Goal: Register for event/course

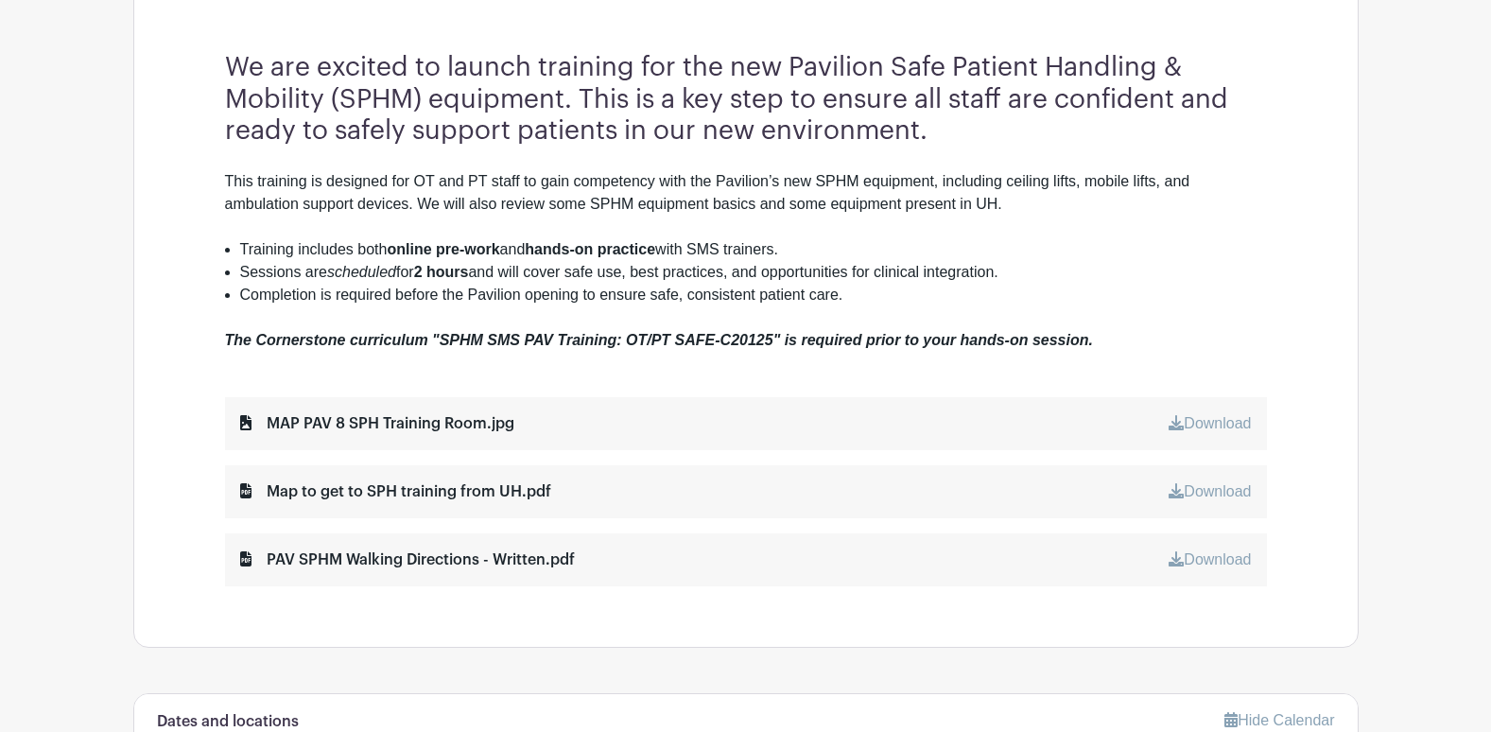
scroll to position [1040, 0]
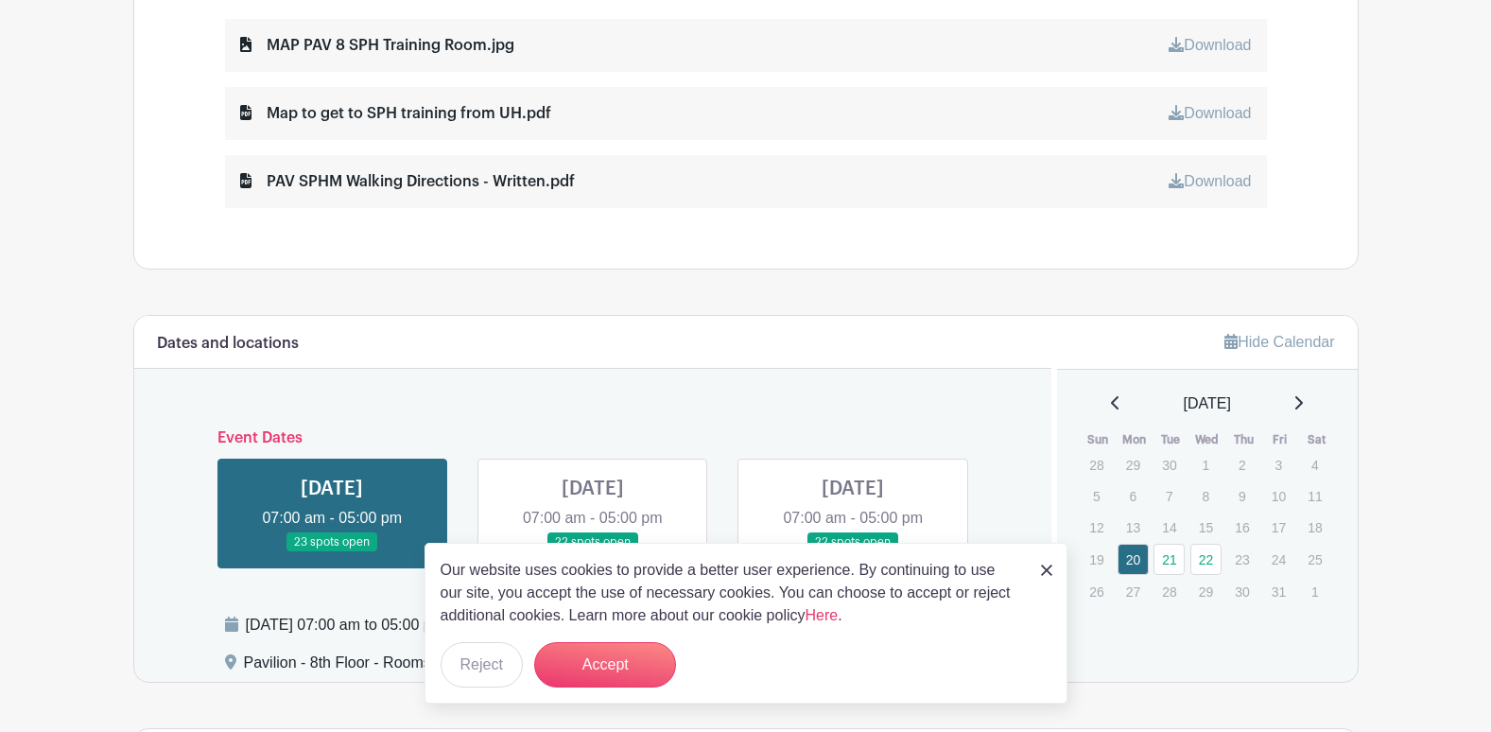
click at [853, 552] on link at bounding box center [853, 552] width 0 height 0
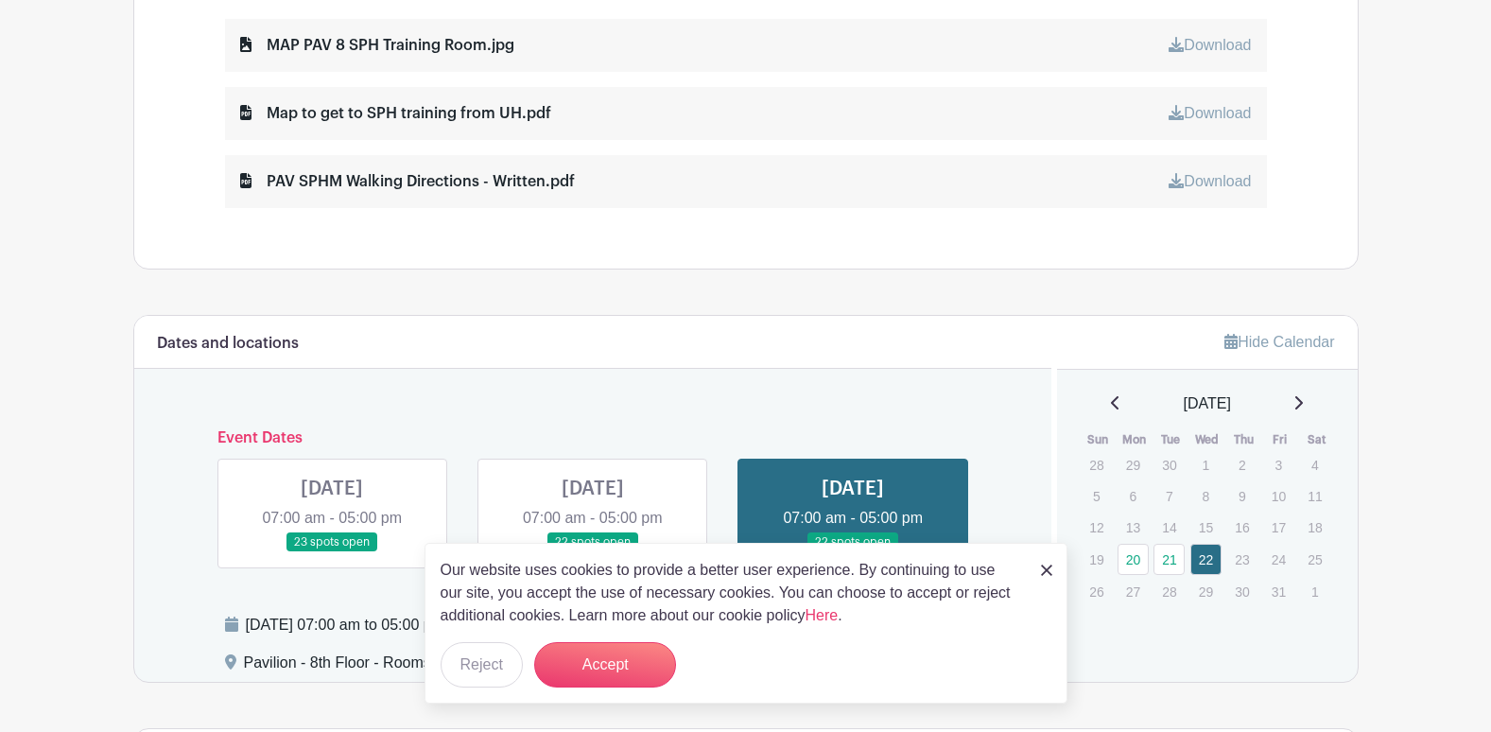
click at [1046, 566] on img at bounding box center [1046, 569] width 11 height 11
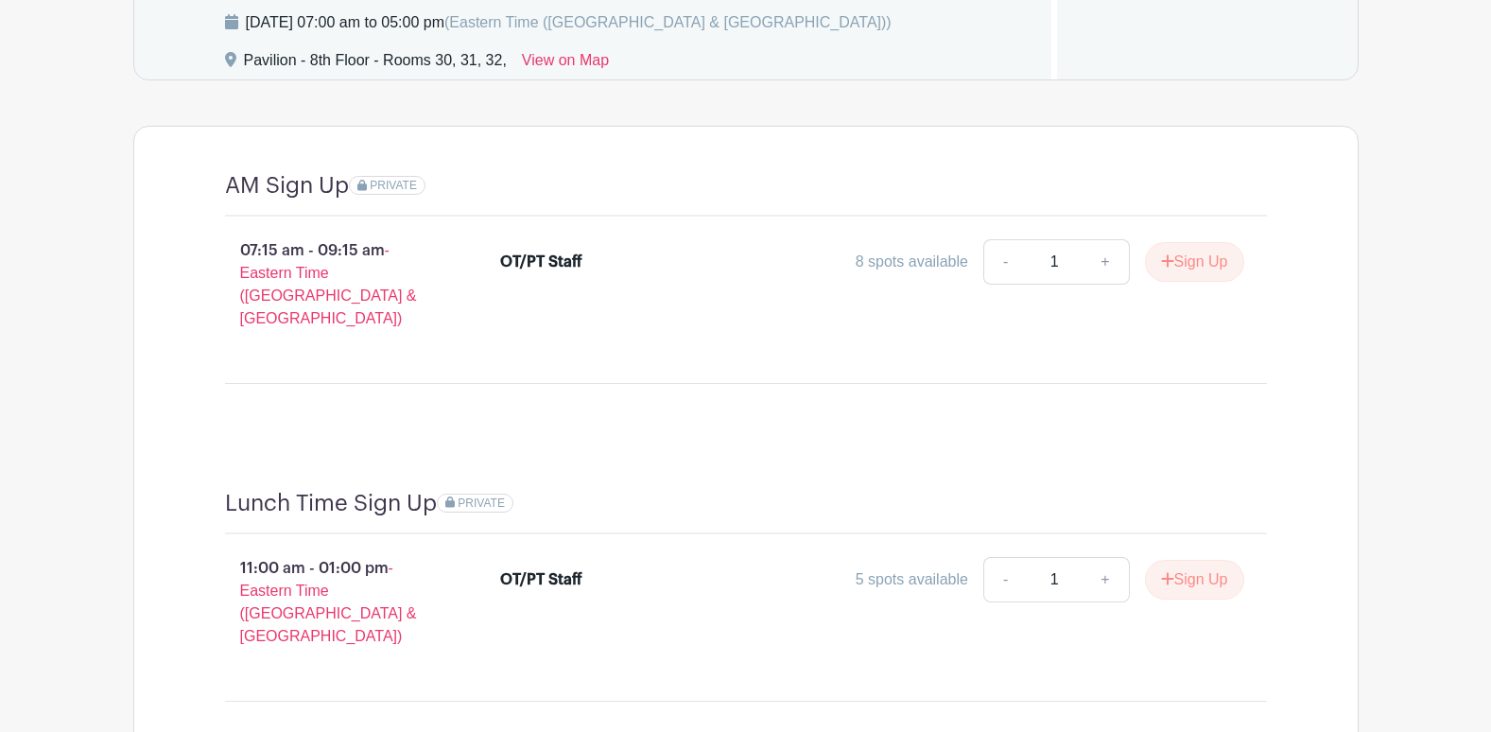
scroll to position [1796, 0]
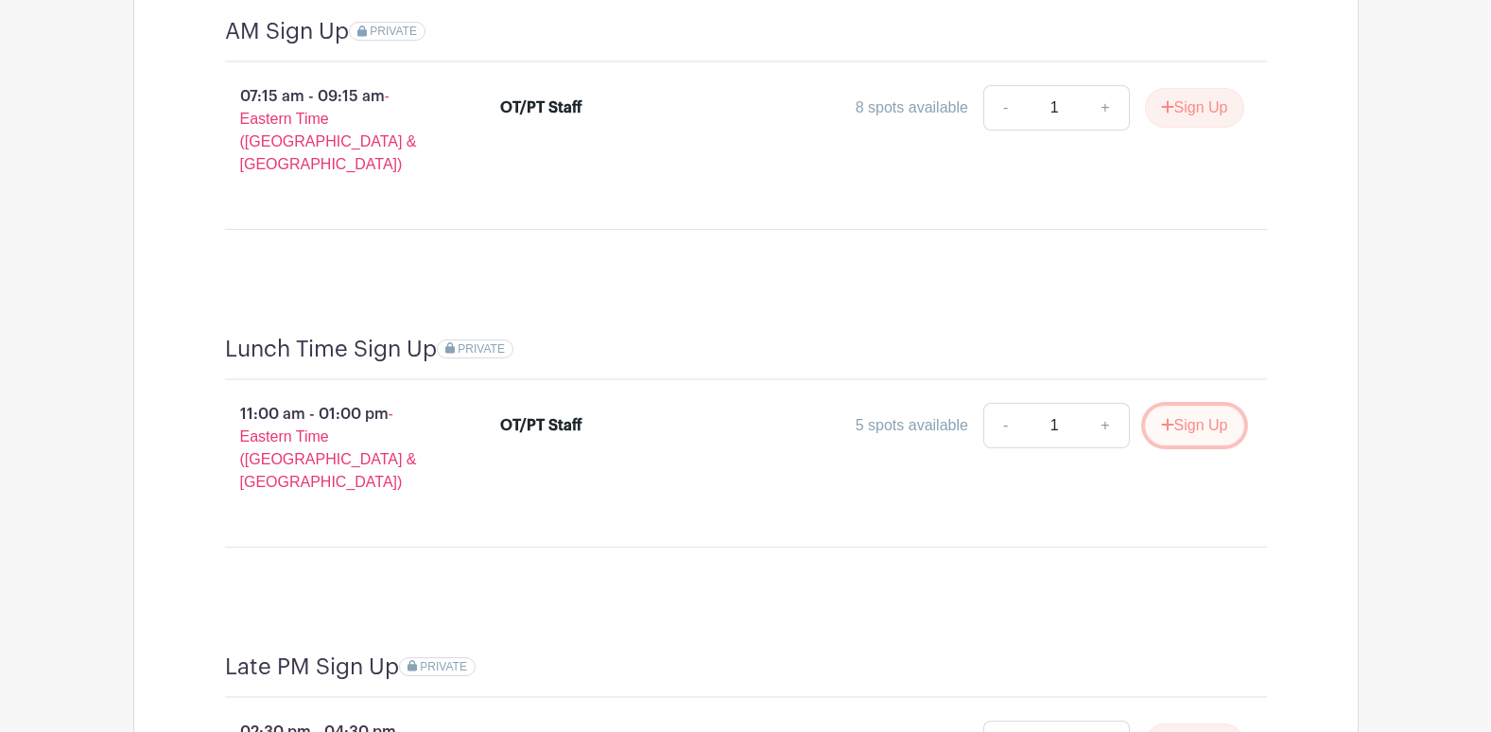
click at [1203, 406] on button "Sign Up" at bounding box center [1194, 426] width 99 height 40
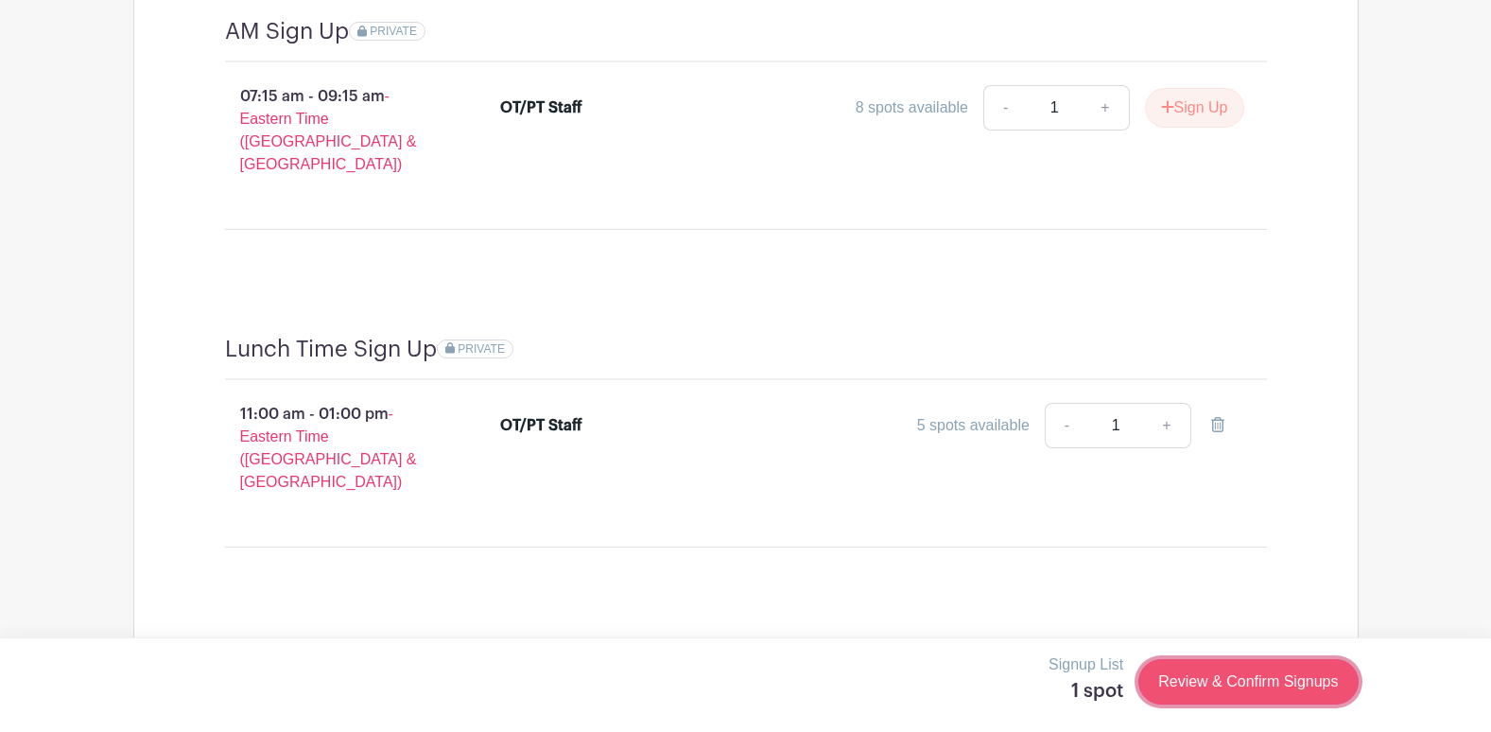
click at [1273, 683] on link "Review & Confirm Signups" at bounding box center [1247, 681] width 219 height 45
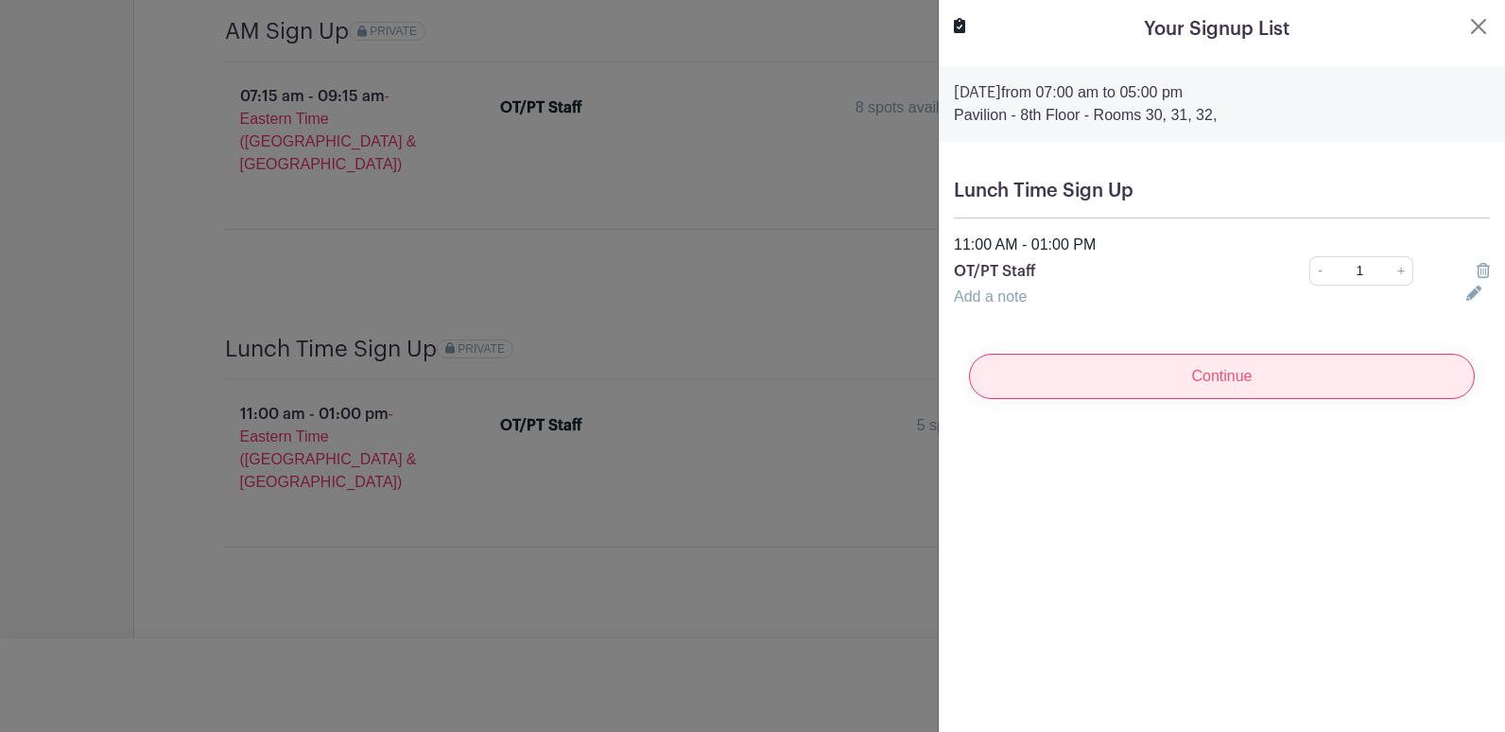
click at [1215, 380] on input "Continue" at bounding box center [1222, 376] width 506 height 45
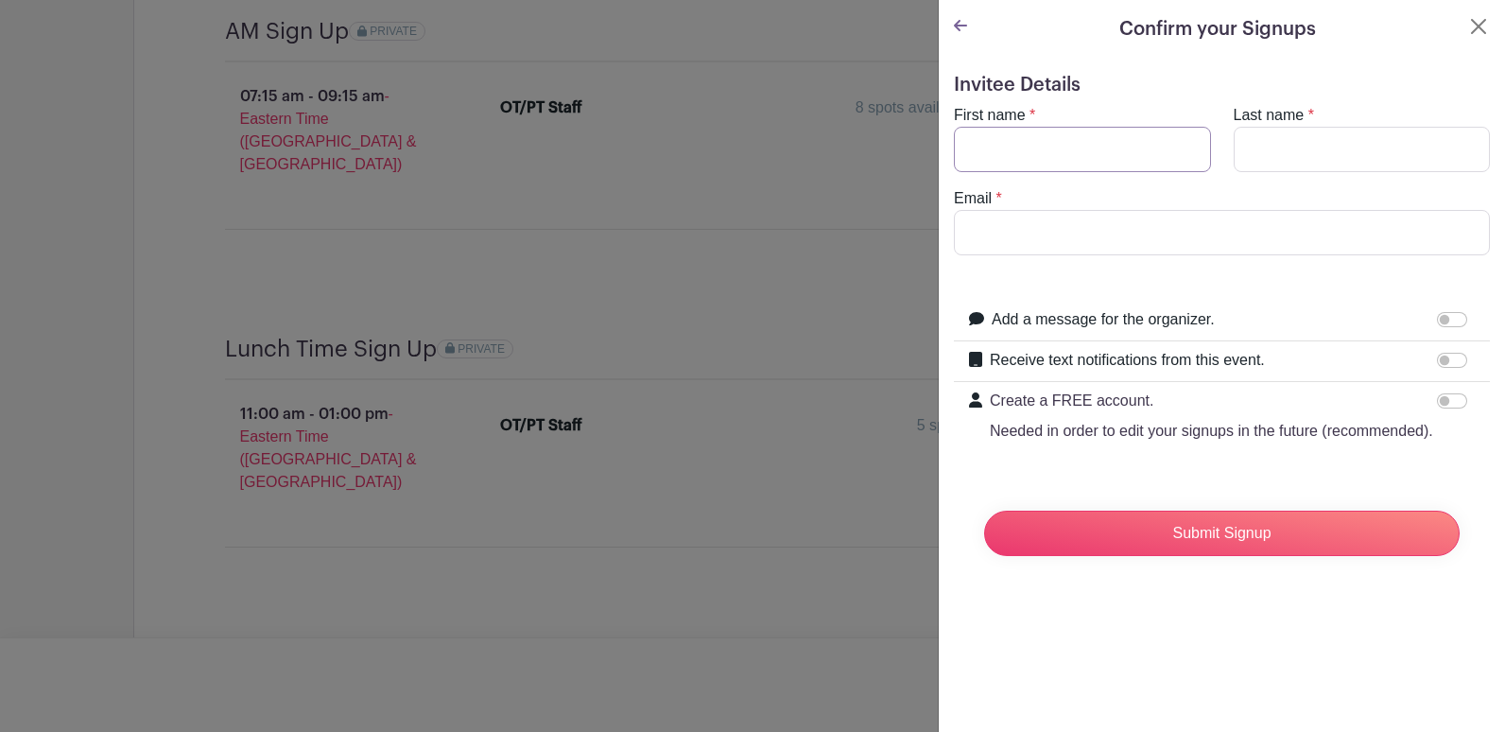
click at [1014, 148] on input "First name" at bounding box center [1082, 149] width 257 height 45
type input "d"
type input "[PERSON_NAME]"
click at [1266, 144] on input "Last name" at bounding box center [1362, 149] width 257 height 45
type input "[GEOGRAPHIC_DATA]"
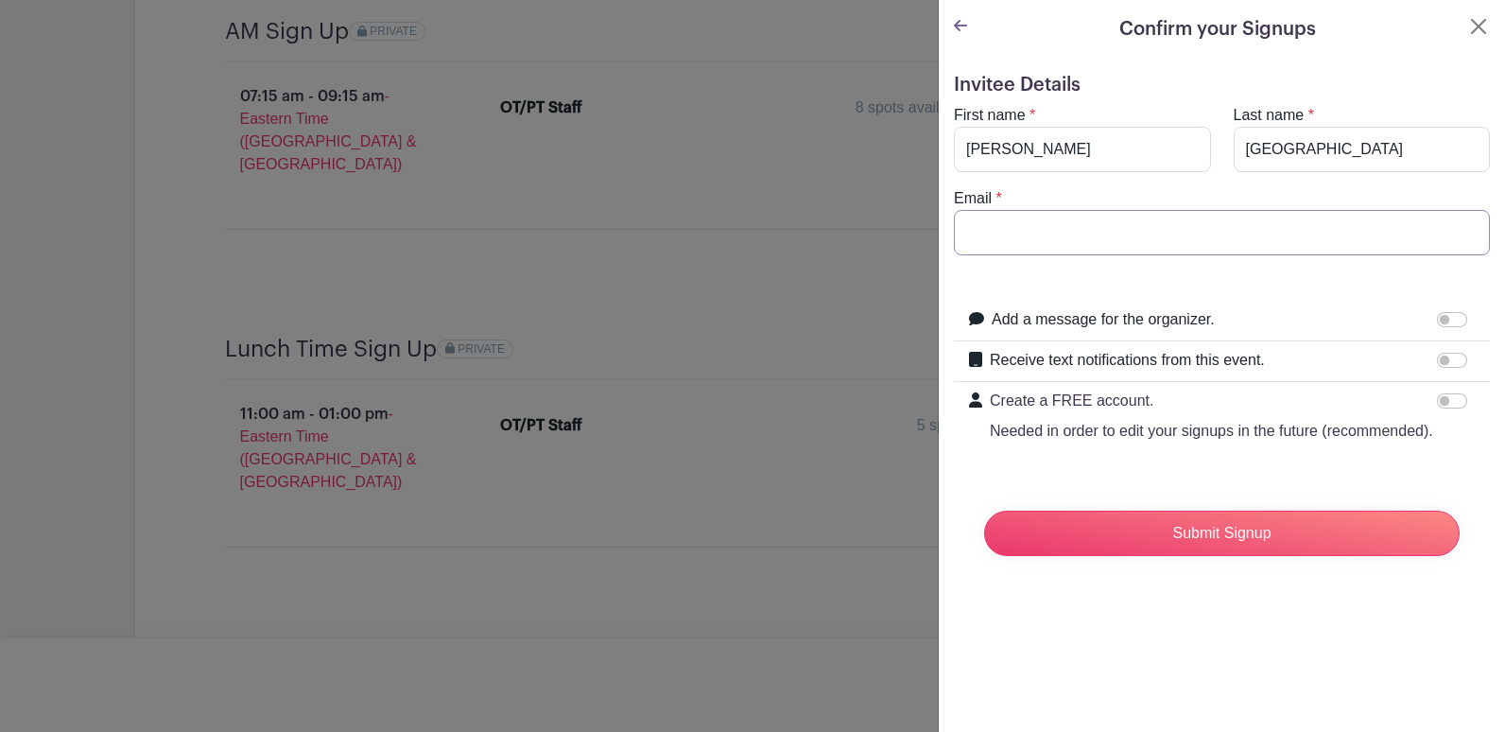
click at [1050, 234] on input "Email" at bounding box center [1222, 232] width 536 height 45
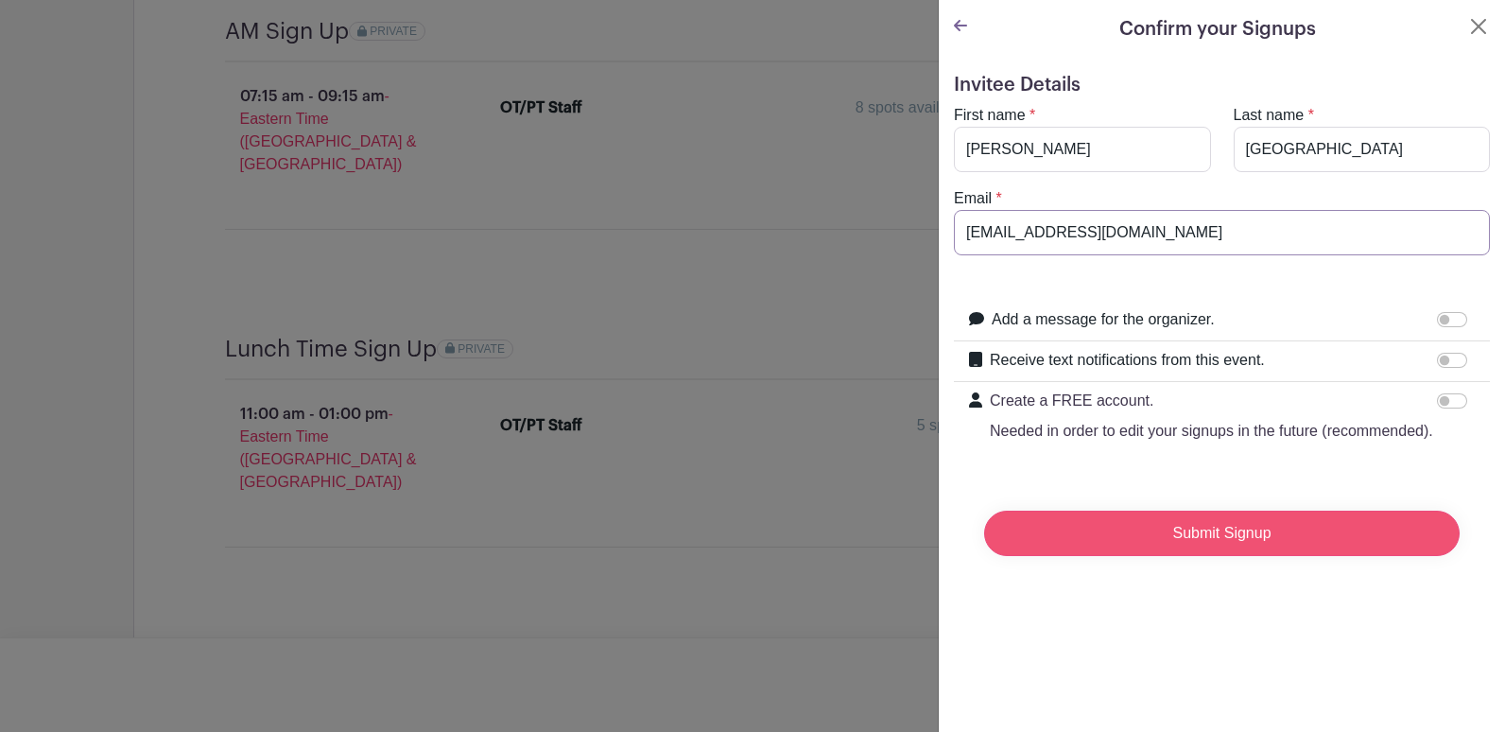
type input "[EMAIL_ADDRESS][DOMAIN_NAME]"
click at [1191, 556] on input "Submit Signup" at bounding box center [1222, 533] width 476 height 45
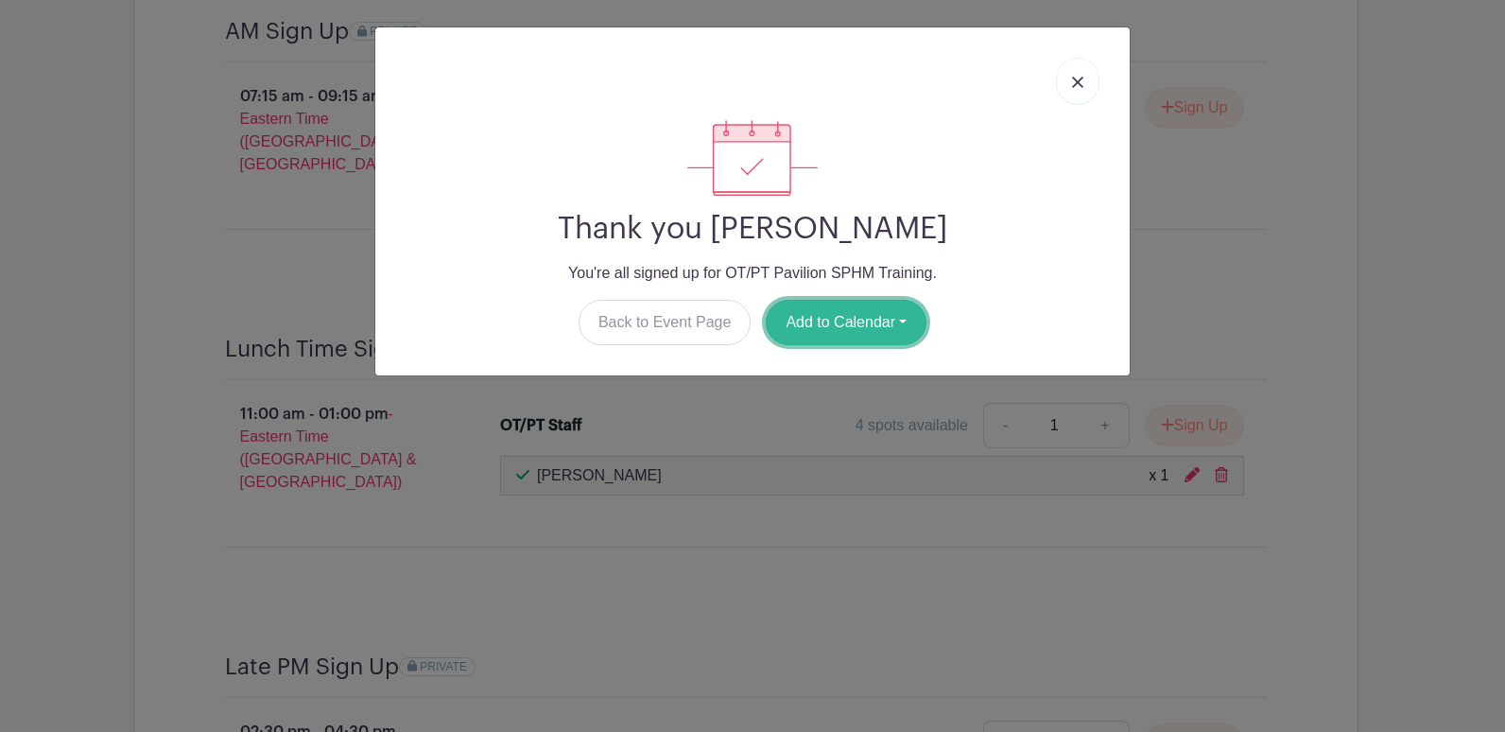
click at [831, 315] on button "Add to Calendar" at bounding box center [846, 322] width 161 height 45
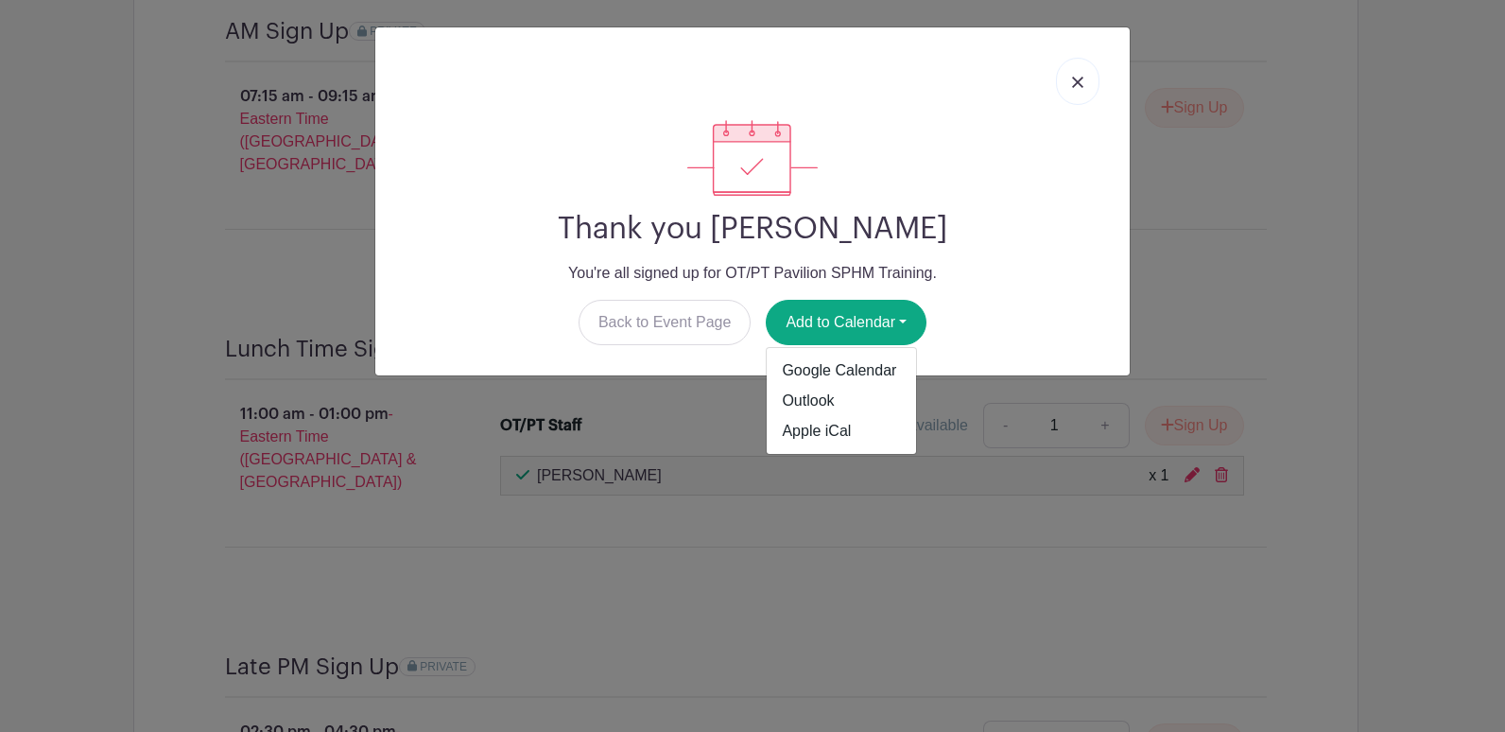
click at [1081, 83] on img at bounding box center [1077, 82] width 11 height 11
